Goal: Book appointment/travel/reservation

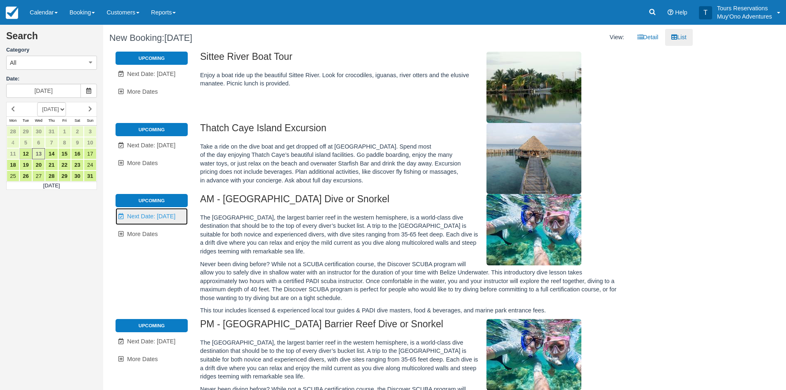
click at [155, 217] on span "Next Date: [DATE]" at bounding box center [151, 216] width 48 height 7
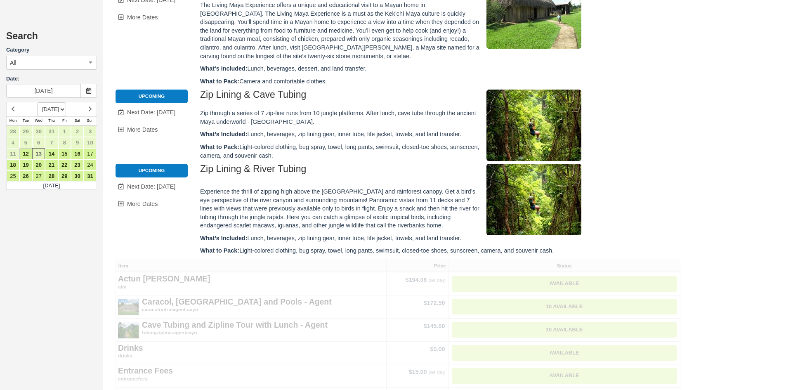
type input "[DATE]"
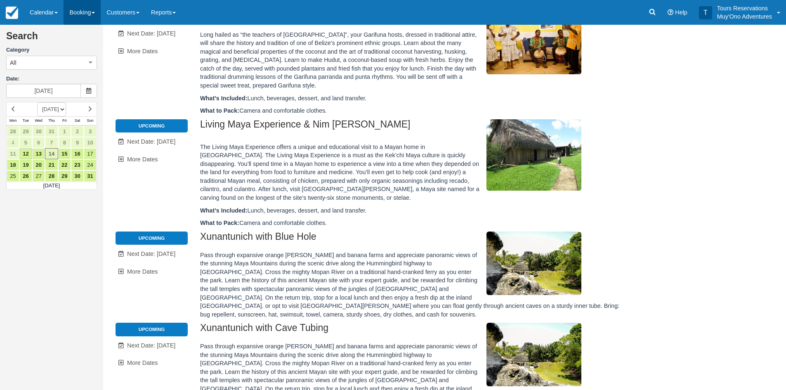
scroll to position [148, 0]
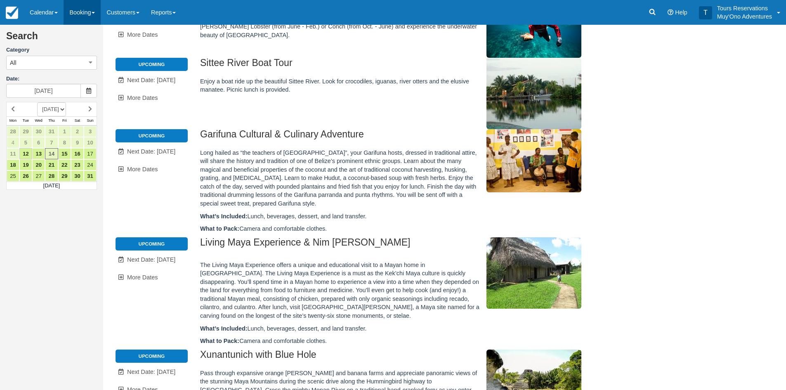
click at [84, 16] on link "Booking" at bounding box center [82, 12] width 37 height 25
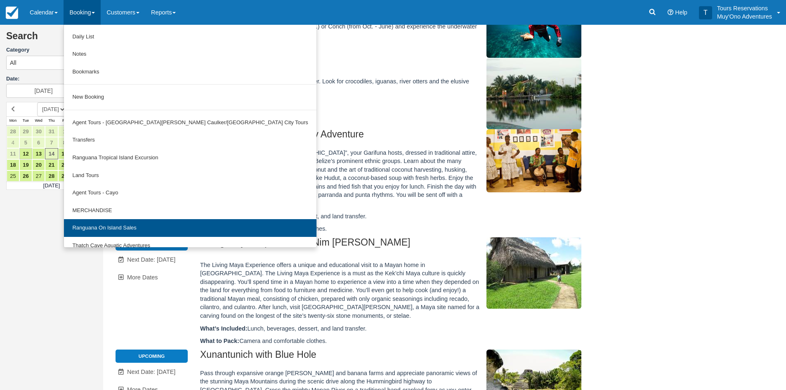
scroll to position [26, 0]
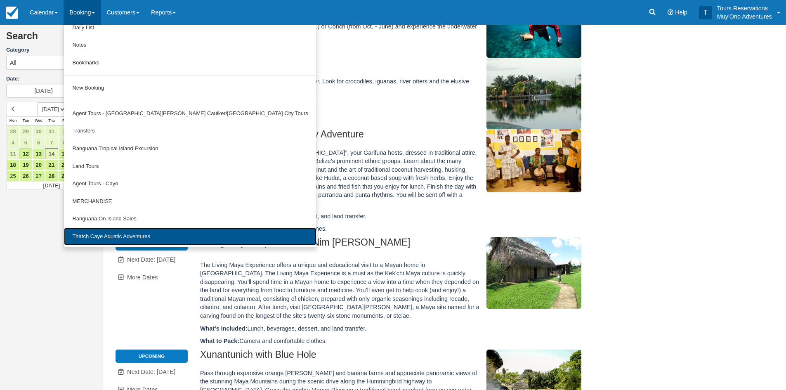
click at [115, 230] on link "Thatch Caye Aquatic Adventures" at bounding box center [190, 237] width 252 height 18
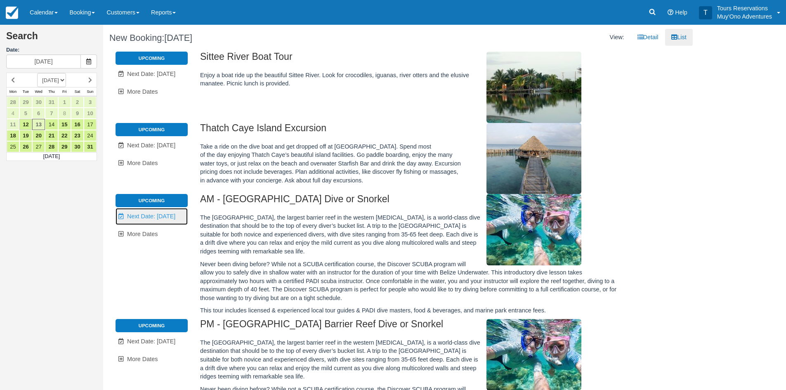
click at [167, 216] on span "Next Date: [DATE]" at bounding box center [151, 216] width 48 height 7
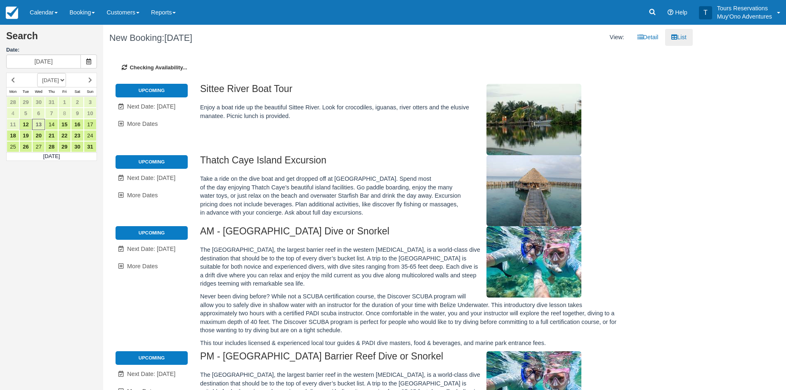
type input "[DATE]"
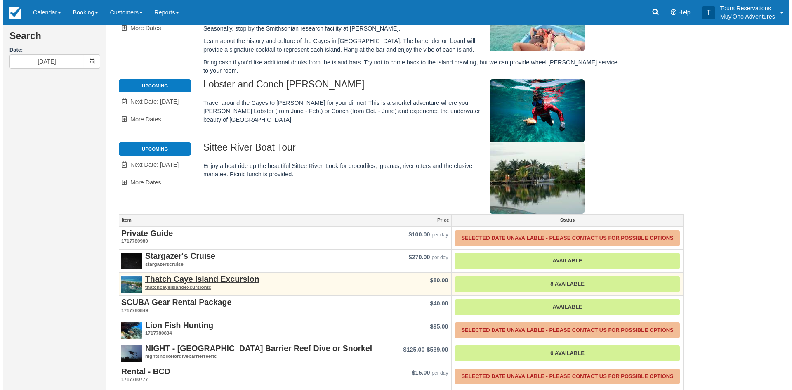
scroll to position [130, 0]
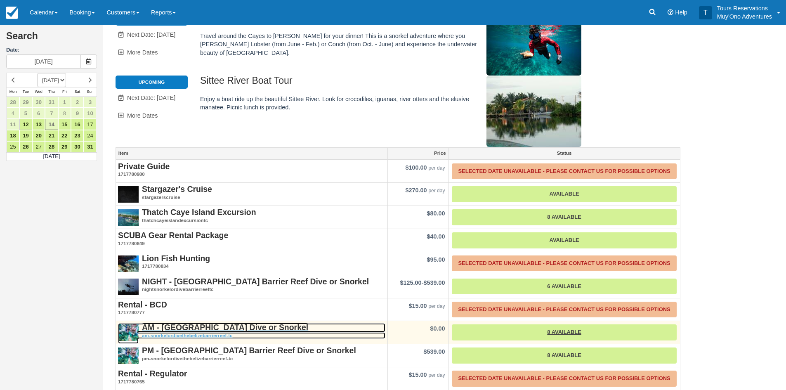
click at [199, 322] on strong "AM - [GEOGRAPHIC_DATA] Dive or Snorkel" at bounding box center [225, 326] width 166 height 9
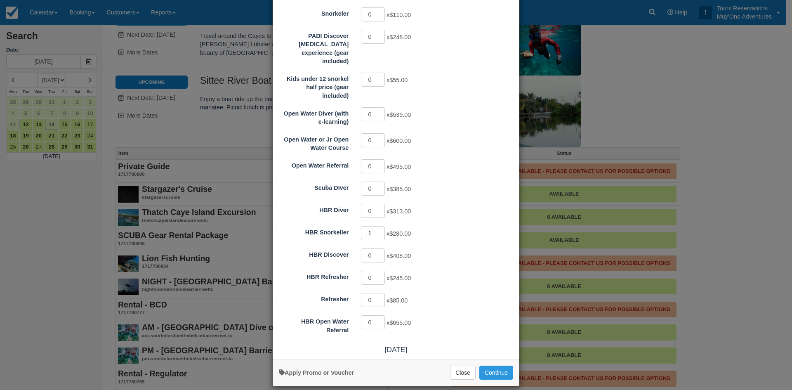
type input "1"
click at [379, 226] on input "1" at bounding box center [373, 233] width 24 height 14
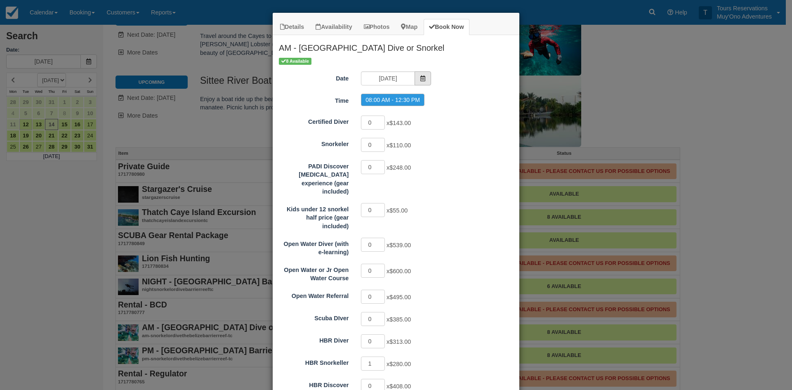
click at [414, 82] on span "Item Modal" at bounding box center [422, 78] width 16 height 14
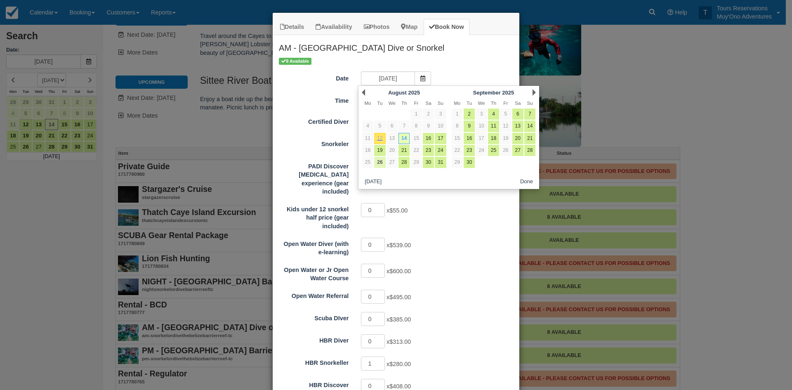
click at [381, 162] on link "26" at bounding box center [379, 162] width 11 height 11
type input "08/26/25"
radio input "false"
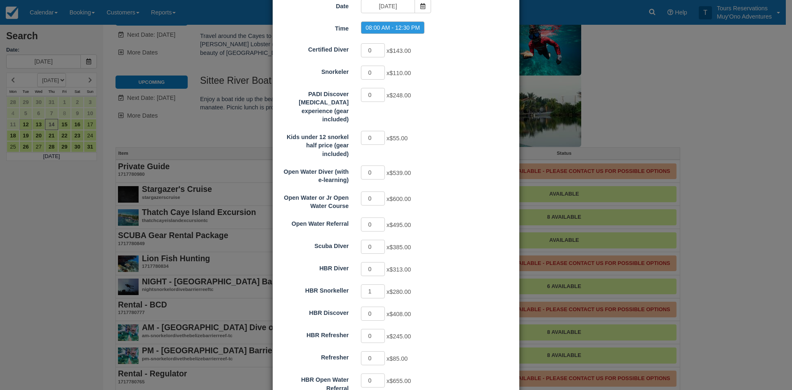
scroll to position [130, 0]
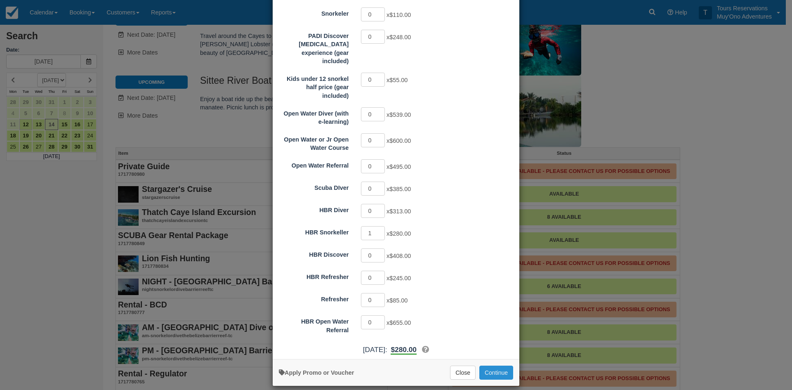
click at [501, 365] on button "Continue" at bounding box center [496, 372] width 34 height 14
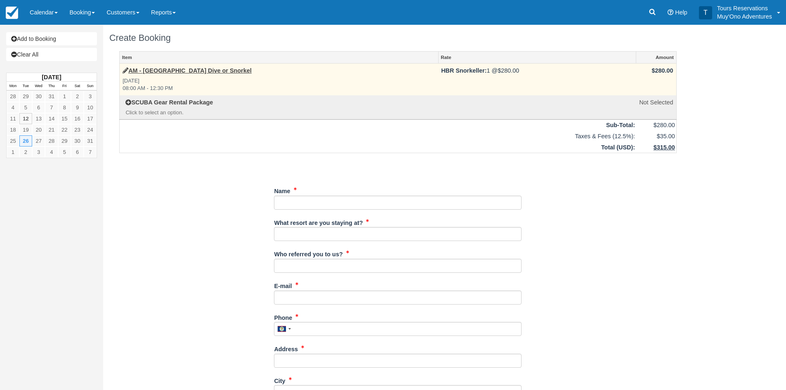
click at [198, 66] on label "AM - [GEOGRAPHIC_DATA] Dive or Snorkel" at bounding box center [186, 70] width 129 height 9
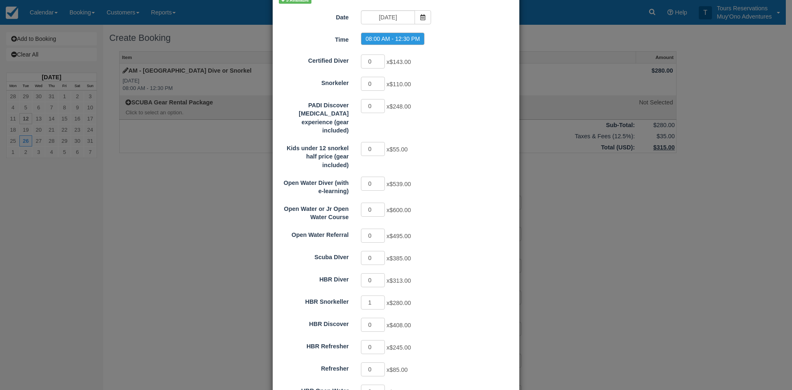
scroll to position [130, 0]
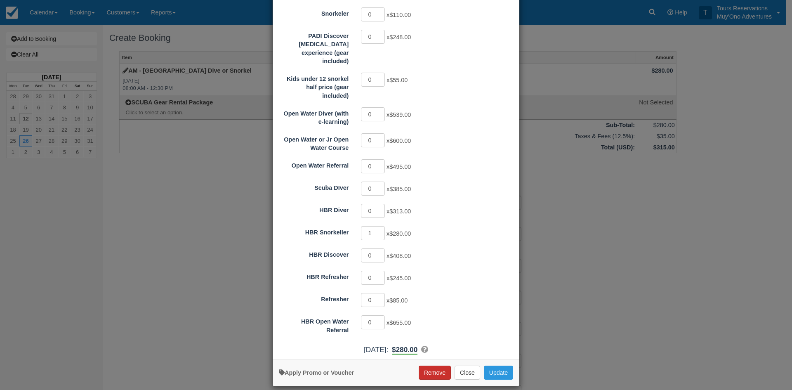
click at [429, 370] on button "Remove" at bounding box center [435, 372] width 32 height 14
